Goal: Task Accomplishment & Management: Complete application form

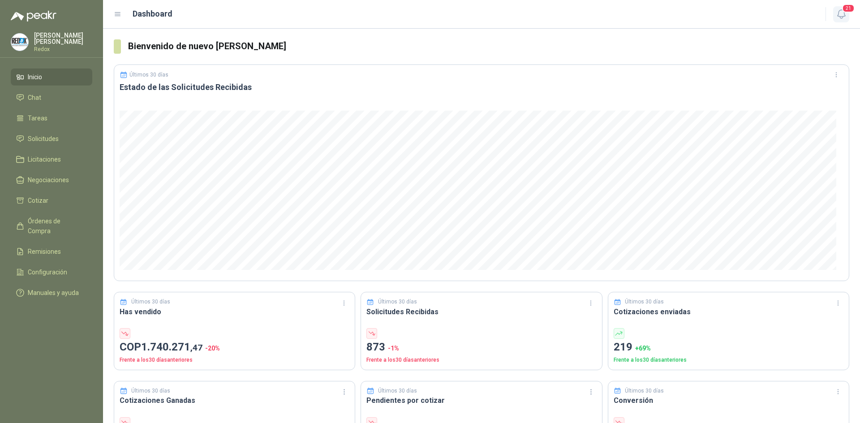
click at [839, 9] on icon "button" at bounding box center [841, 14] width 11 height 11
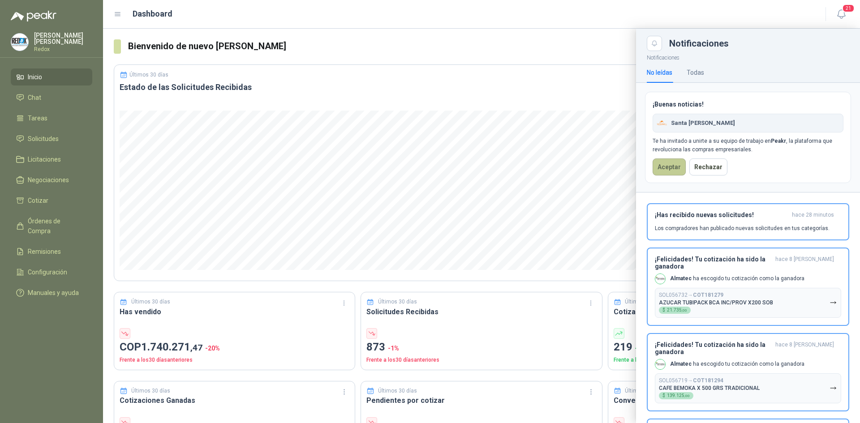
click at [662, 176] on button "Aceptar" at bounding box center [669, 167] width 33 height 17
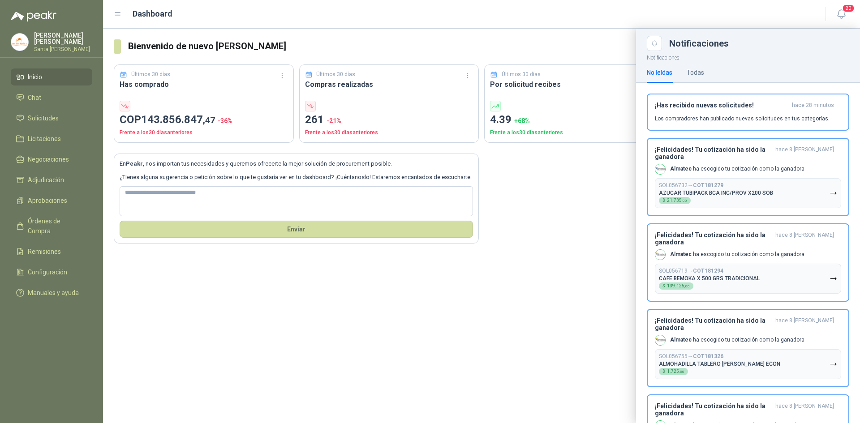
click at [48, 42] on div "[PERSON_NAME] Santa [PERSON_NAME]" at bounding box center [63, 42] width 58 height 20
click at [339, 38] on div at bounding box center [481, 226] width 757 height 395
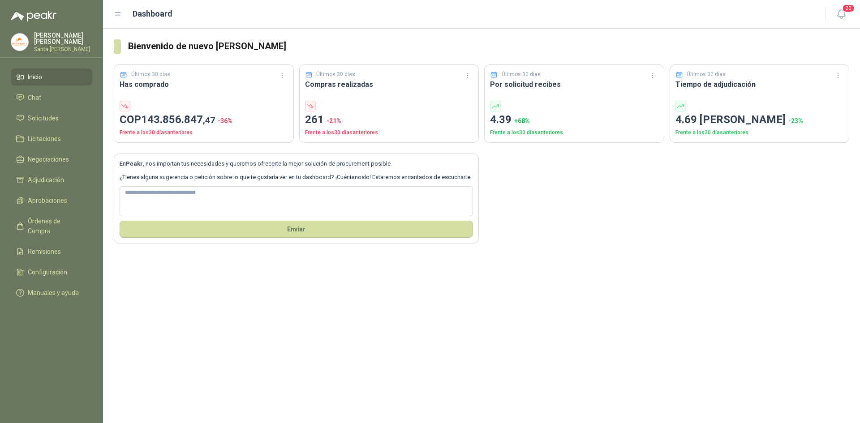
click at [31, 39] on div "[PERSON_NAME] Santa [PERSON_NAME]" at bounding box center [52, 42] width 82 height 20
click at [218, 13] on div "Dashboard" at bounding box center [464, 14] width 701 height 13
click at [32, 111] on link "Solicitudes" at bounding box center [52, 118] width 82 height 17
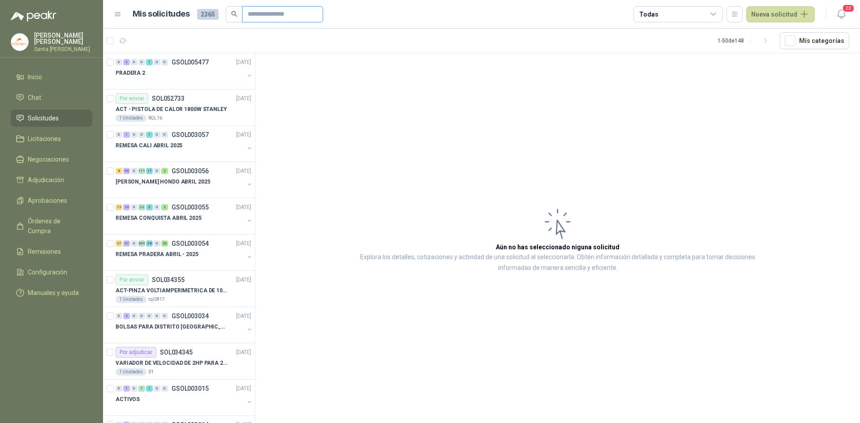
click at [263, 13] on input "text" at bounding box center [279, 14] width 63 height 15
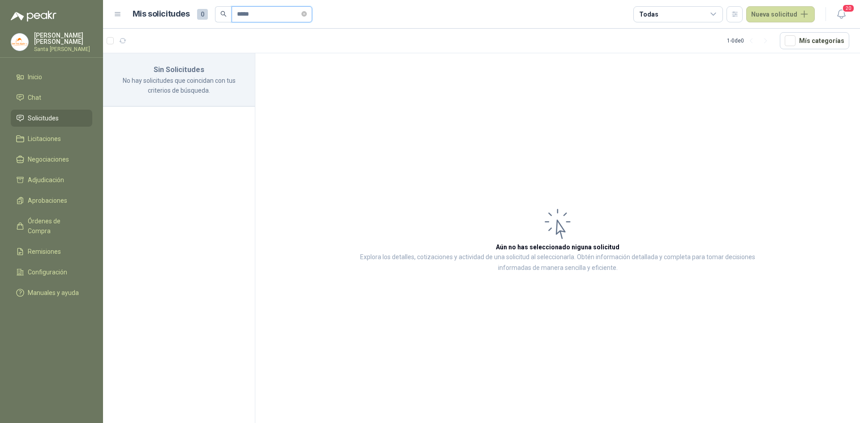
drag, startPoint x: 258, startPoint y: 12, endPoint x: 200, endPoint y: 15, distance: 57.4
click at [200, 15] on div "Mis solicitudes 0 *****" at bounding box center [223, 14] width 180 height 16
type input "**********"
click at [44, 98] on li "Chat" at bounding box center [51, 98] width 71 height 10
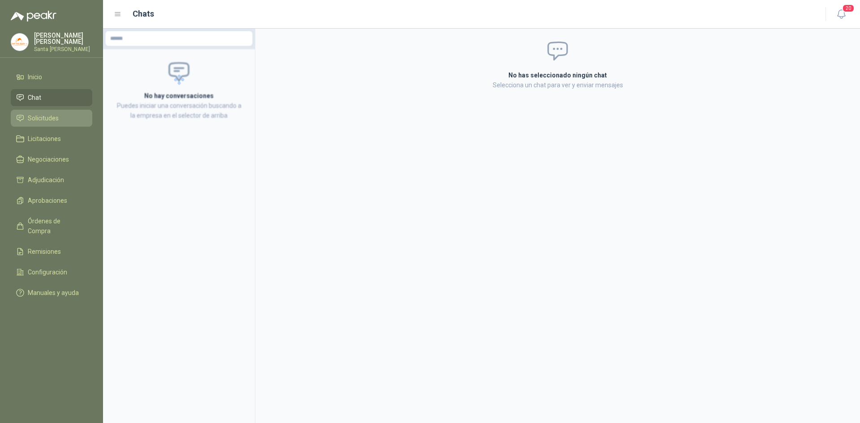
click at [45, 119] on span "Solicitudes" at bounding box center [43, 118] width 31 height 10
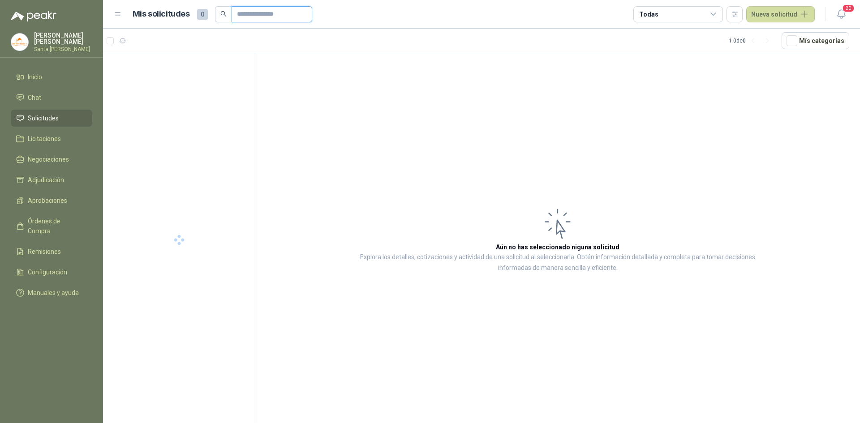
click at [250, 13] on input "text" at bounding box center [268, 14] width 63 height 15
type input "*****"
click at [249, 76] on button "button" at bounding box center [249, 75] width 7 height 7
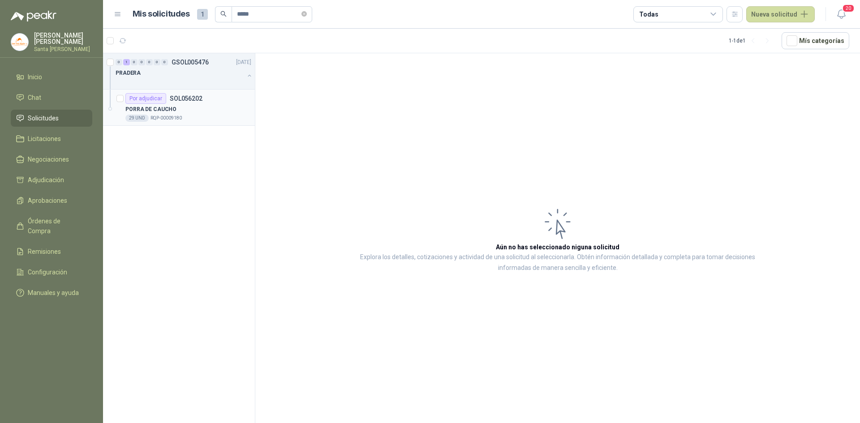
click at [186, 106] on div "PORRA DE CAUCHO" at bounding box center [188, 109] width 126 height 11
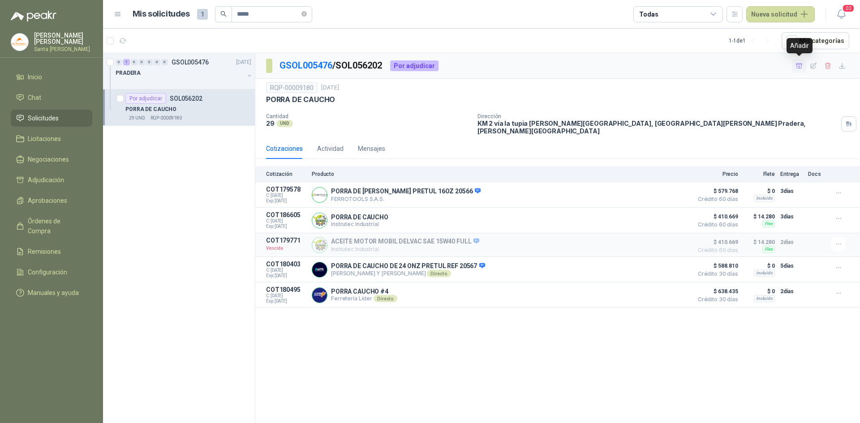
click at [800, 66] on icon "button" at bounding box center [800, 66] width 8 height 8
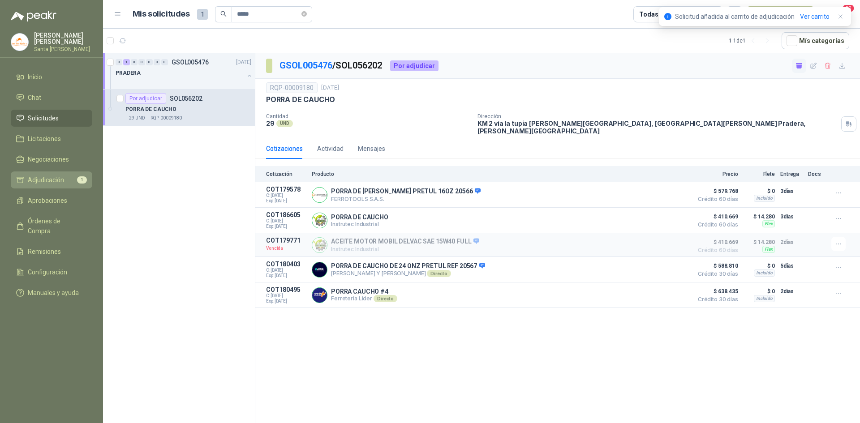
click at [50, 172] on link "Adjudicación 1" at bounding box center [52, 180] width 82 height 17
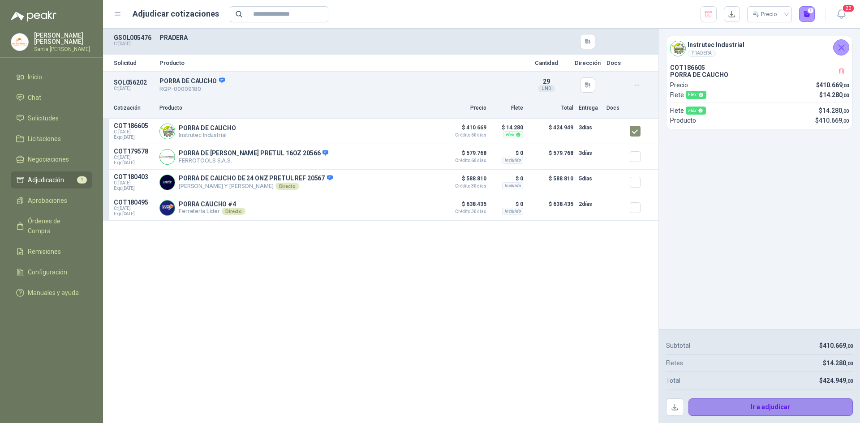
click at [736, 405] on button "Ir a adjudicar" at bounding box center [771, 408] width 165 height 18
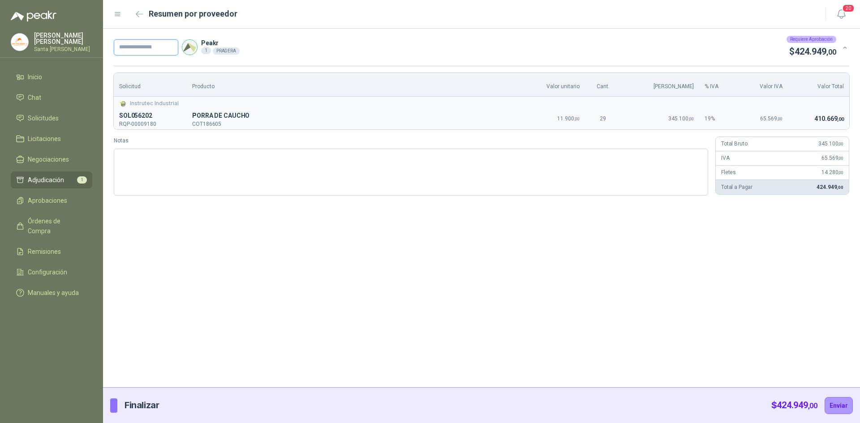
click at [142, 46] on input "text" at bounding box center [146, 47] width 65 height 16
click at [146, 45] on input "text" at bounding box center [146, 47] width 65 height 16
type input "*****"
click at [834, 410] on button "Enviar" at bounding box center [839, 405] width 28 height 17
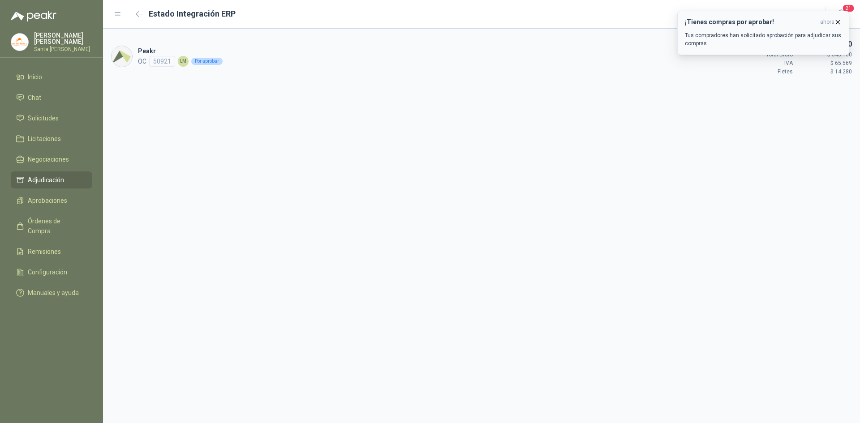
click at [839, 19] on icon "button" at bounding box center [838, 22] width 8 height 8
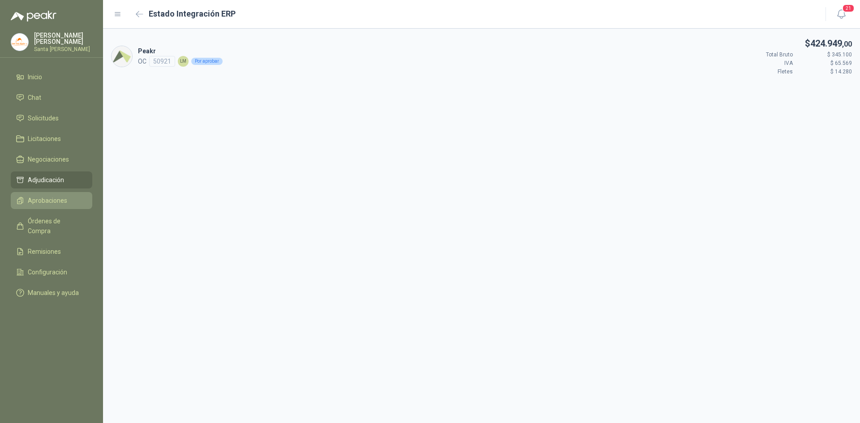
click at [48, 196] on span "Aprobaciones" at bounding box center [47, 201] width 39 height 10
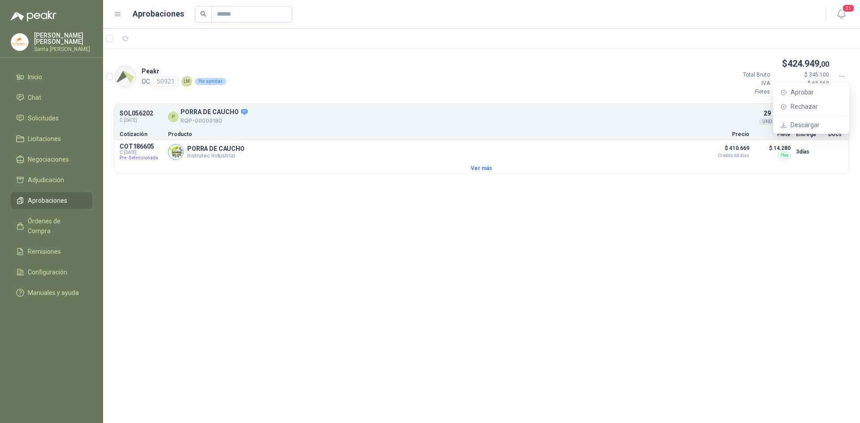
click at [844, 75] on icon at bounding box center [842, 77] width 8 height 8
click at [805, 93] on p "$ 14.280" at bounding box center [802, 92] width 54 height 9
click at [812, 90] on span "Aprobar" at bounding box center [817, 92] width 52 height 10
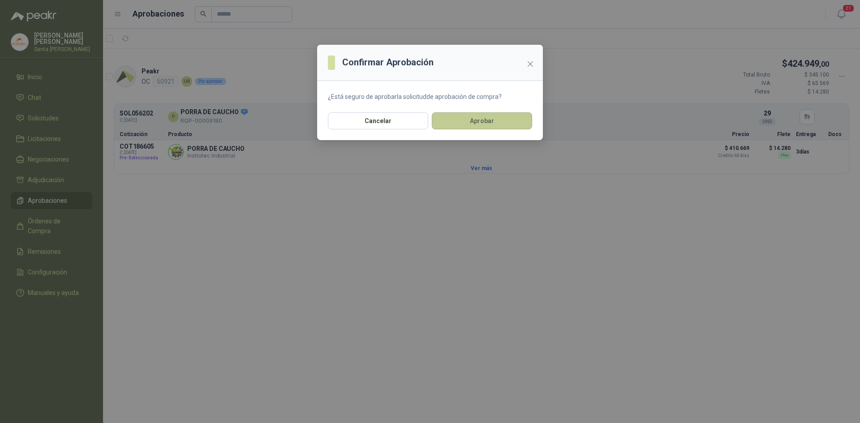
click at [478, 124] on button "Aprobar" at bounding box center [482, 120] width 100 height 17
